Goal: Task Accomplishment & Management: Manage account settings

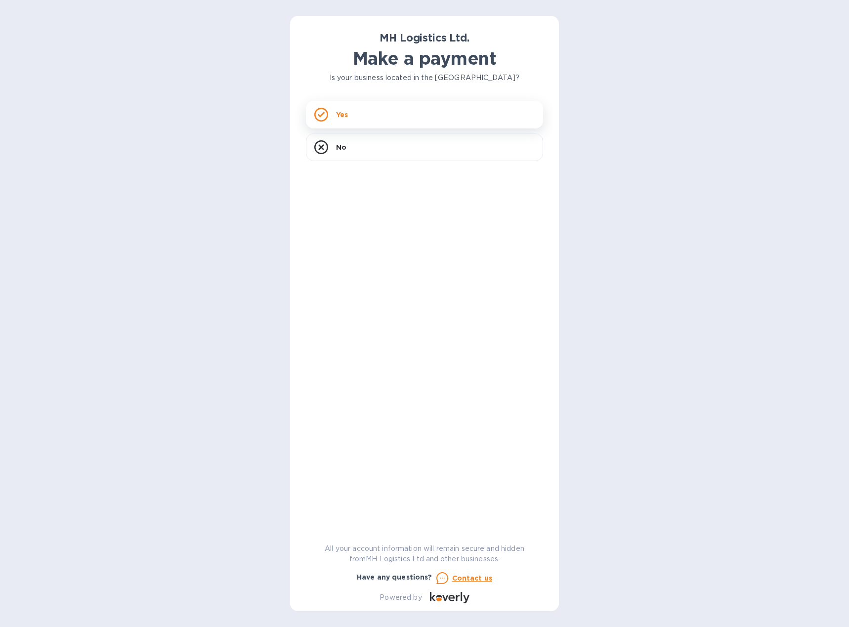
click at [360, 115] on div "Yes" at bounding box center [424, 115] width 237 height 28
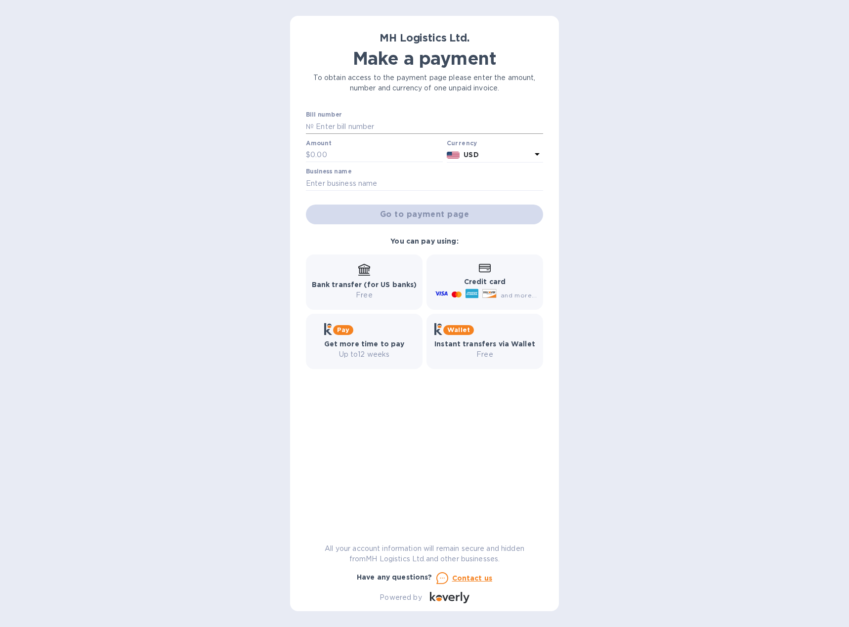
click at [357, 131] on input "text" at bounding box center [428, 126] width 229 height 15
click at [349, 126] on input "text" at bounding box center [428, 126] width 229 height 15
click at [341, 154] on input "text" at bounding box center [376, 155] width 132 height 15
click at [422, 418] on div "Bill number № Amount $ Currency USD Business name Go to payment page You can pa…" at bounding box center [424, 317] width 237 height 413
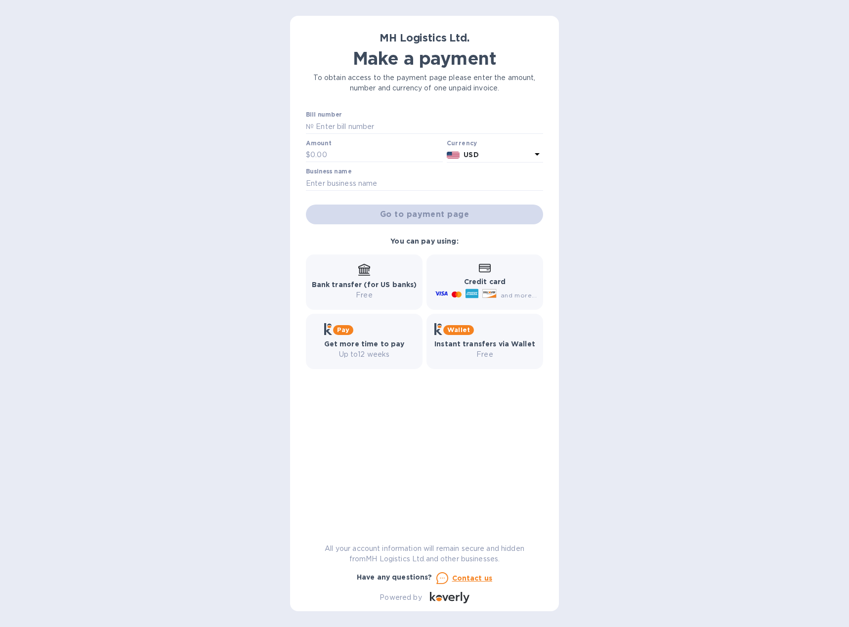
click at [394, 390] on div "Bill number № Amount $ Currency USD Business name Go to payment page You can pa…" at bounding box center [424, 317] width 237 height 413
click at [359, 263] on div "Bank transfer (for US banks) Free" at bounding box center [364, 281] width 117 height 55
click at [482, 267] on icon at bounding box center [485, 268] width 12 height 8
click at [425, 206] on div "Go to payment page" at bounding box center [424, 215] width 241 height 24
click at [341, 124] on input "text" at bounding box center [428, 126] width 229 height 15
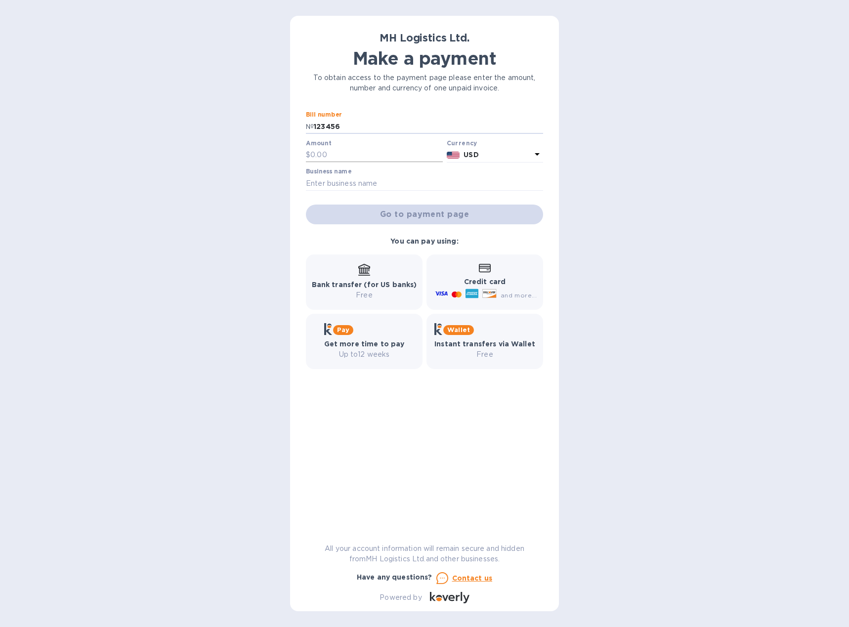
type input "123456"
type input "100"
click at [346, 182] on input "text" at bounding box center [424, 183] width 237 height 15
type input "H"
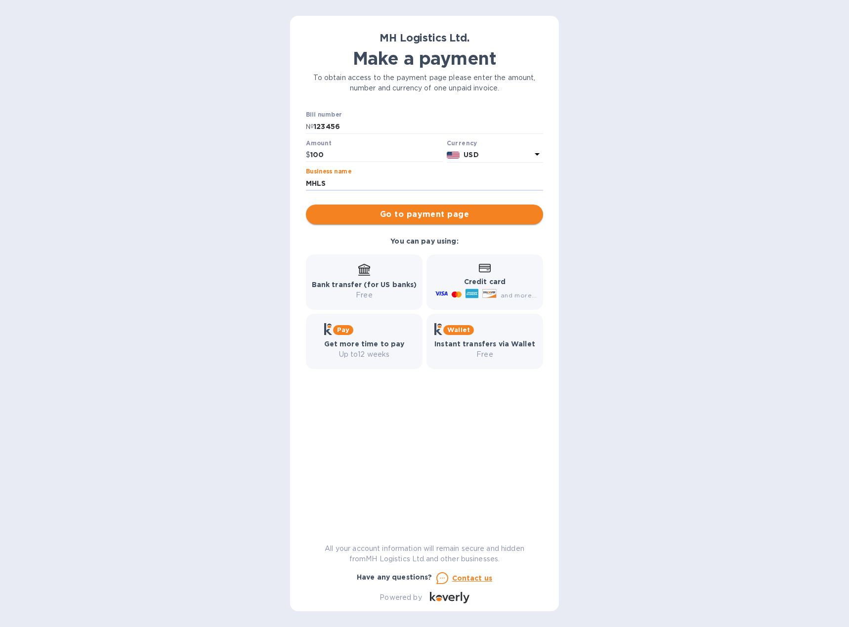
type input "MHLS"
click at [330, 215] on span "Go to payment page" at bounding box center [424, 214] width 221 height 12
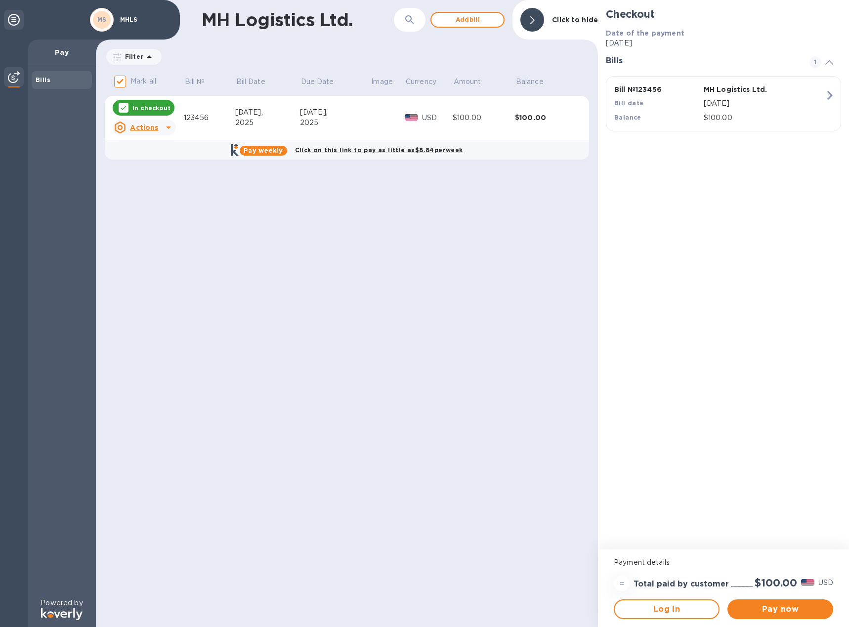
click at [154, 124] on u "Actions" at bounding box center [144, 128] width 28 height 8
click at [168, 166] on b "Open bill" at bounding box center [156, 168] width 33 height 8
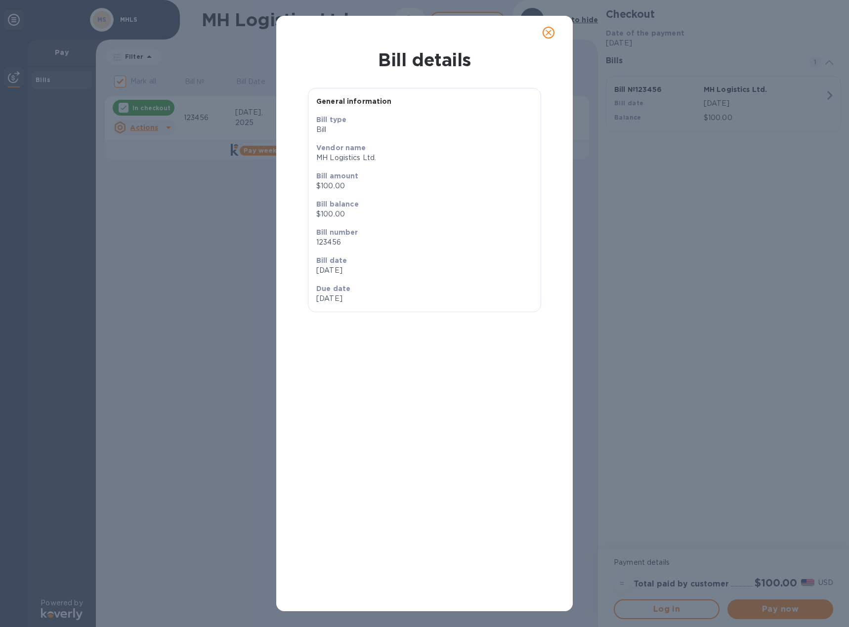
click at [549, 27] on span "close" at bounding box center [548, 33] width 12 height 12
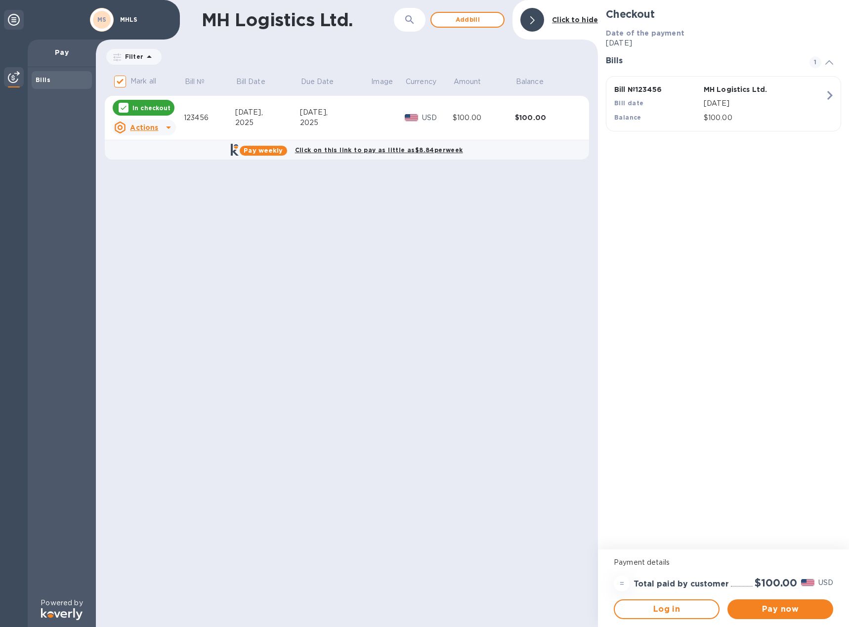
click at [144, 125] on u "Actions" at bounding box center [144, 128] width 28 height 8
click at [266, 190] on div at bounding box center [424, 313] width 849 height 627
click at [154, 127] on u "Actions" at bounding box center [144, 128] width 28 height 8
click at [356, 252] on div at bounding box center [424, 313] width 849 height 627
click at [149, 124] on u "Actions" at bounding box center [144, 128] width 28 height 8
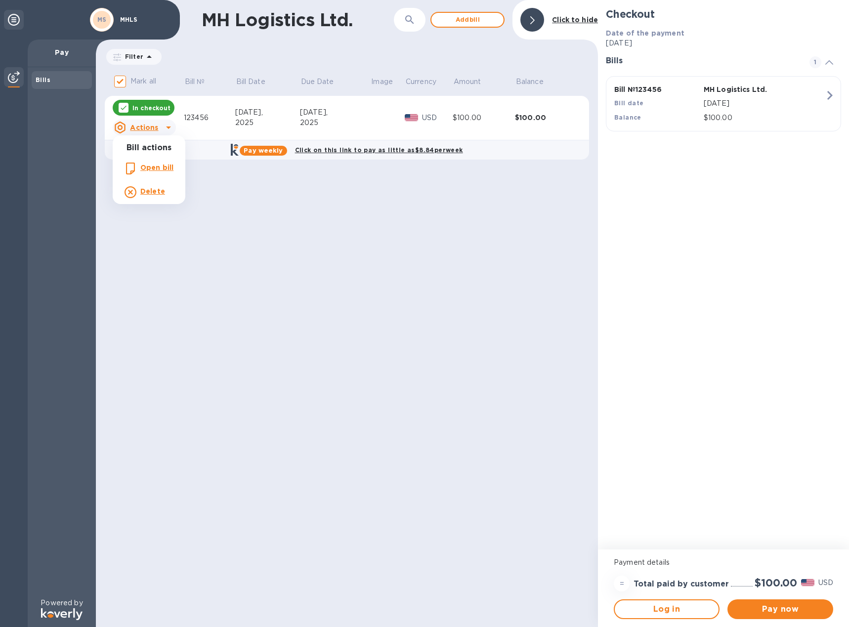
click at [144, 194] on b "Delete" at bounding box center [152, 191] width 25 height 8
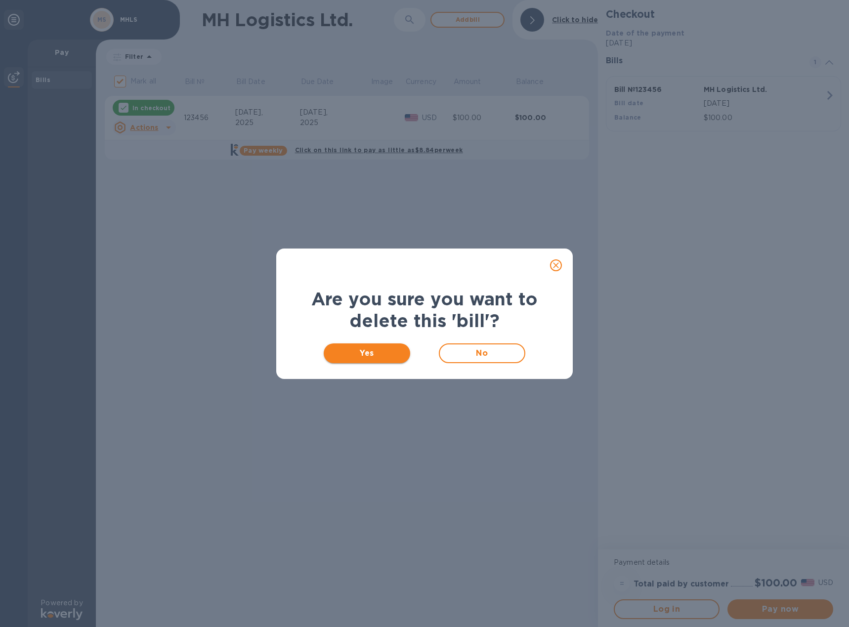
click at [363, 357] on span "Yes" at bounding box center [366, 353] width 71 height 12
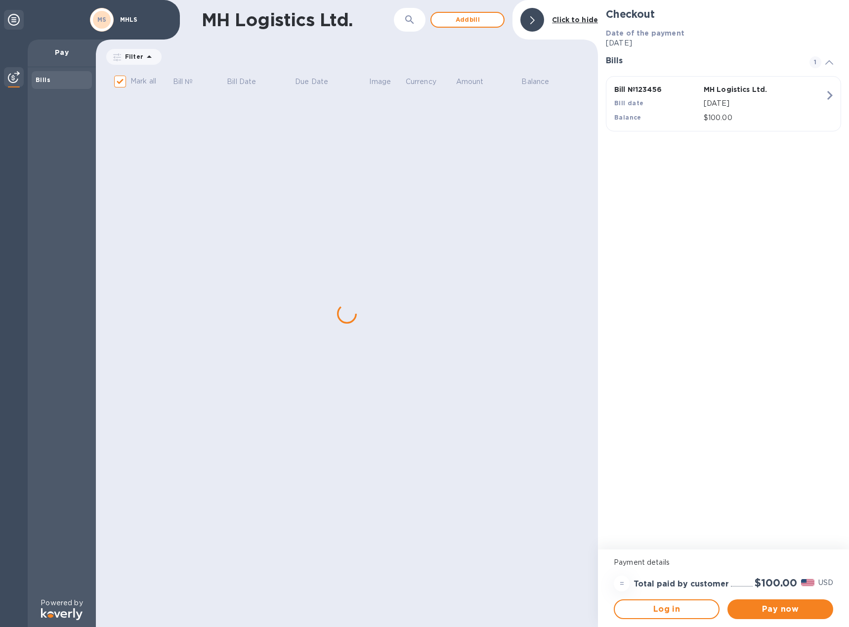
checkbox input "false"
